Goal: Information Seeking & Learning: Learn about a topic

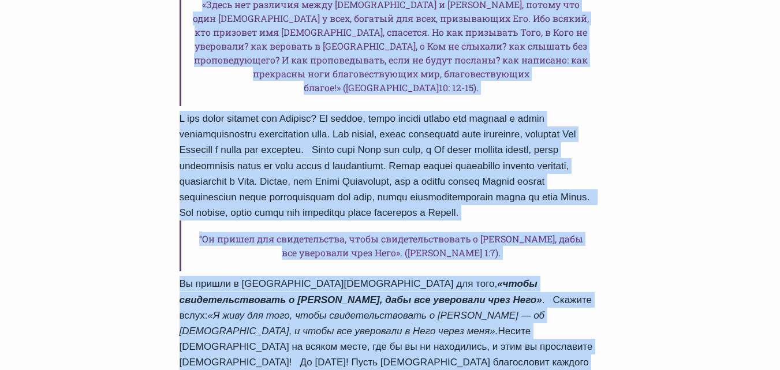
scroll to position [1303, 0]
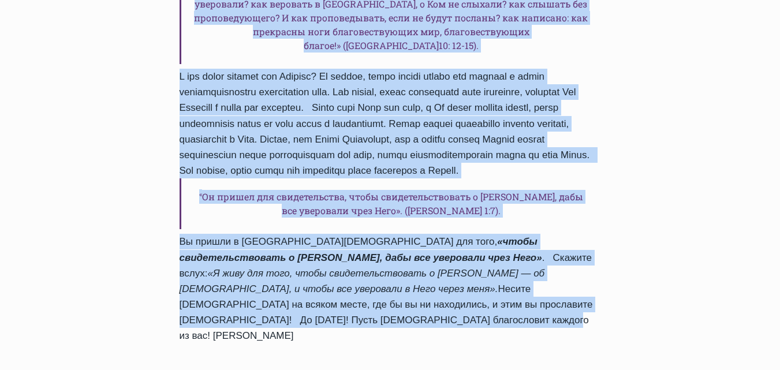
drag, startPoint x: 178, startPoint y: 19, endPoint x: 438, endPoint y: 183, distance: 306.5
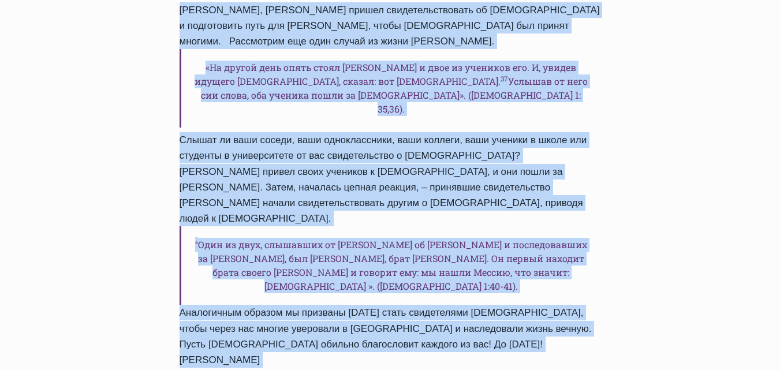
scroll to position [1563, 0]
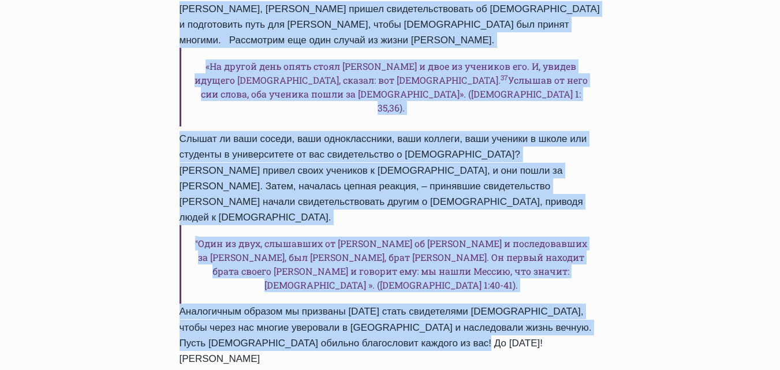
drag, startPoint x: 196, startPoint y: 78, endPoint x: 609, endPoint y: 113, distance: 414.4
drag, startPoint x: 613, startPoint y: 102, endPoint x: 609, endPoint y: 78, distance: 24.0
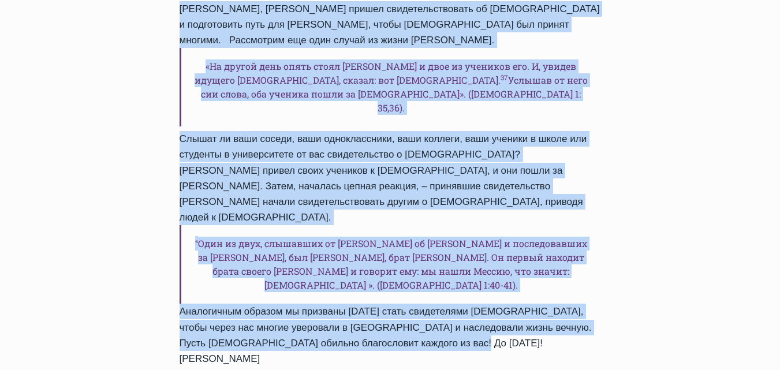
drag, startPoint x: 426, startPoint y: 100, endPoint x: 408, endPoint y: 101, distance: 17.9
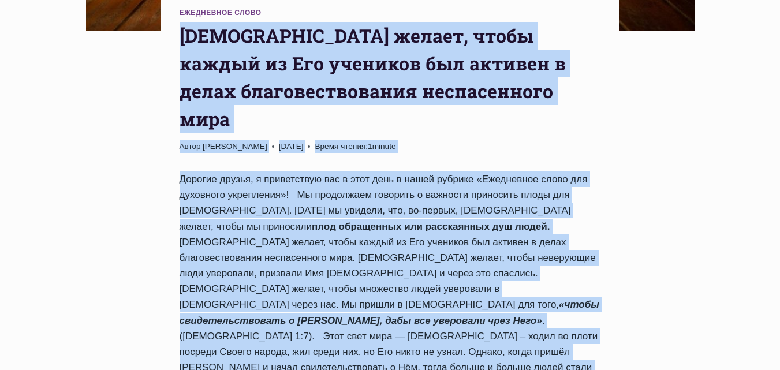
scroll to position [350, 0]
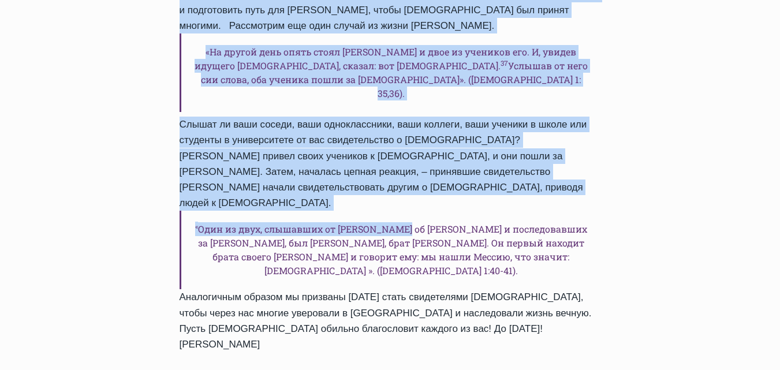
scroll to position [1533, 0]
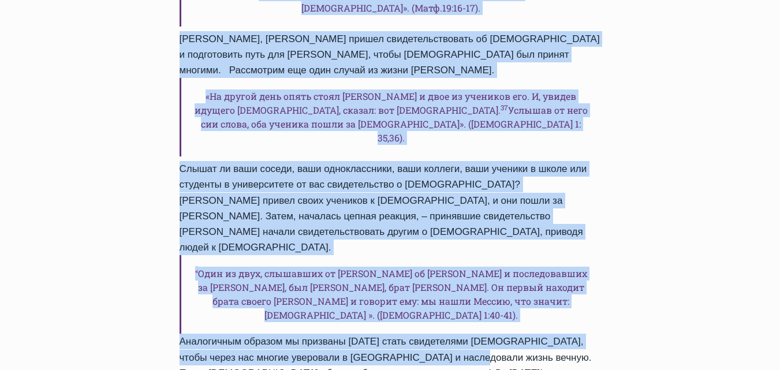
drag, startPoint x: 183, startPoint y: 135, endPoint x: 432, endPoint y: 103, distance: 251.5
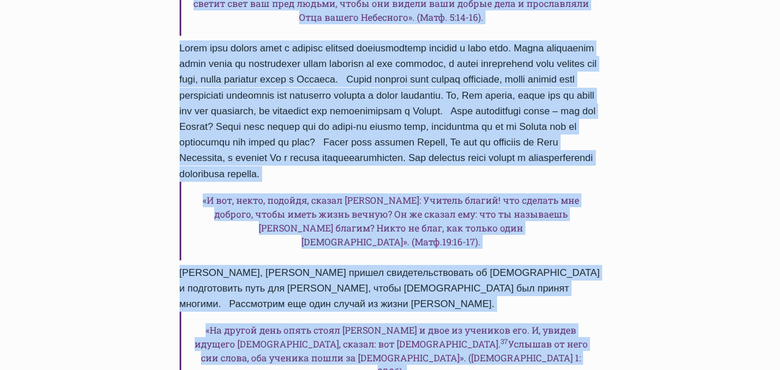
scroll to position [1314, 0]
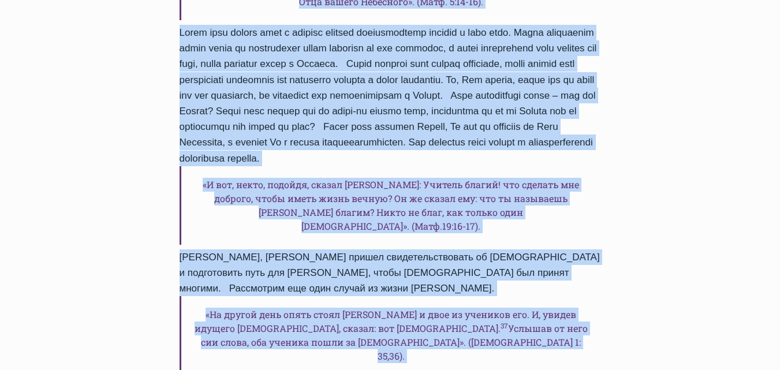
drag, startPoint x: 180, startPoint y: 163, endPoint x: 252, endPoint y: 330, distance: 182.1
